Goal: Task Accomplishment & Management: Complete application form

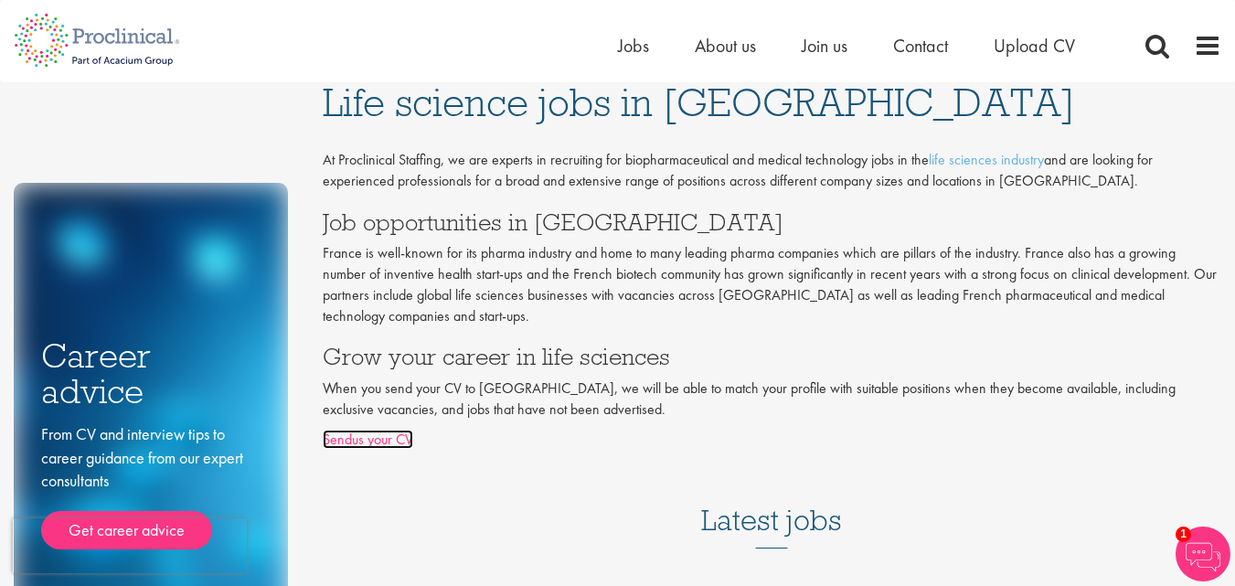
click at [381, 444] on link "Sendus your CV" at bounding box center [368, 439] width 90 height 19
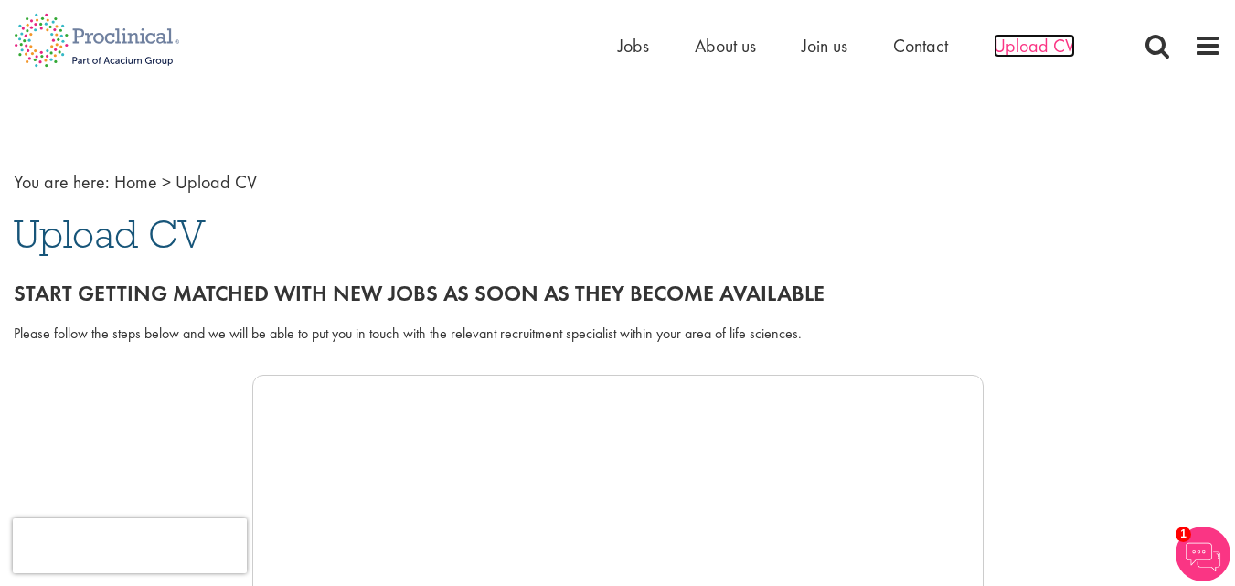
click at [1057, 45] on span "Upload CV" at bounding box center [1034, 46] width 81 height 24
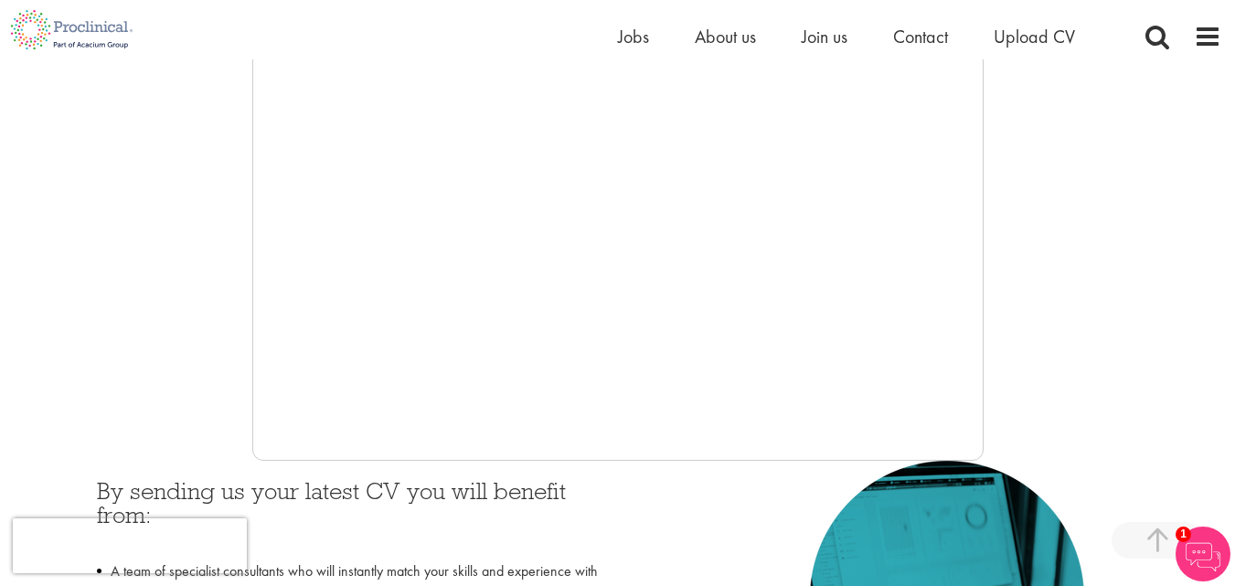
scroll to position [533, 0]
